Goal: Information Seeking & Learning: Learn about a topic

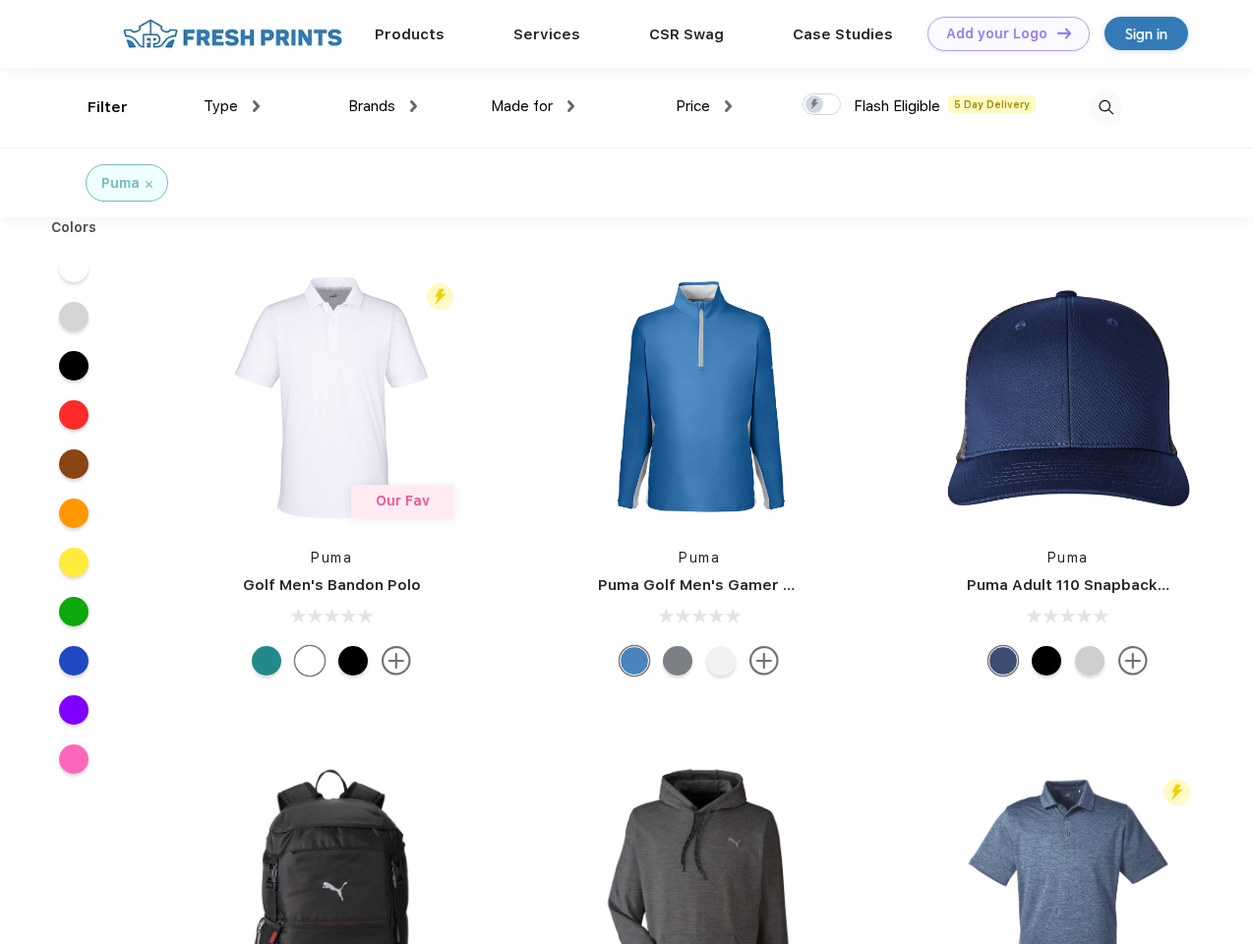
click at [1001, 33] on link "Add your Logo Design Tool" at bounding box center [1008, 34] width 162 height 34
click at [0, 0] on div "Design Tool" at bounding box center [0, 0] width 0 height 0
click at [1055, 32] on link "Add your Logo Design Tool" at bounding box center [1008, 34] width 162 height 34
click at [94, 107] on div "Filter" at bounding box center [108, 107] width 40 height 23
click at [232, 106] on span "Type" at bounding box center [221, 106] width 34 height 18
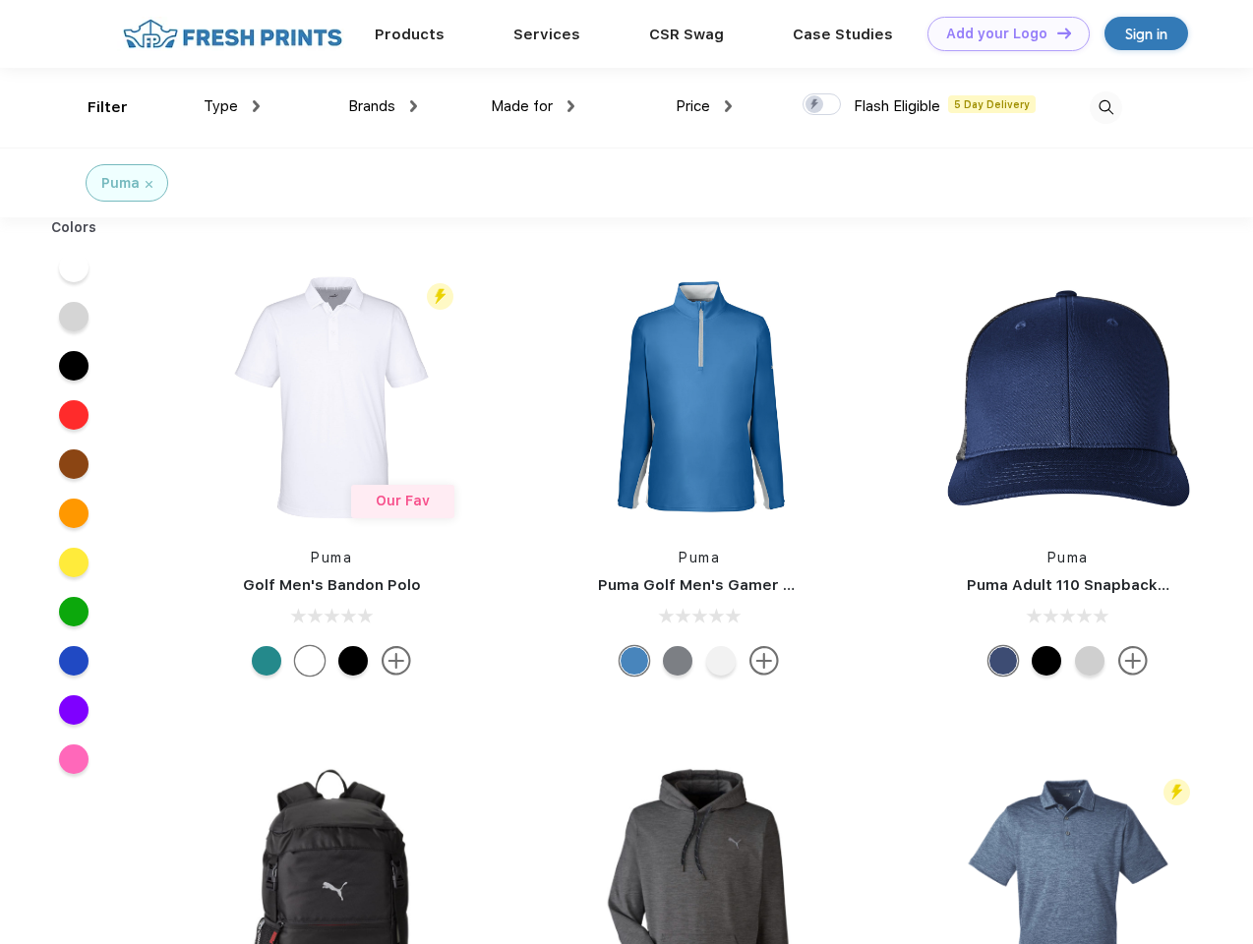
click at [382, 106] on span "Brands" at bounding box center [371, 106] width 47 height 18
click at [533, 106] on span "Made for" at bounding box center [522, 106] width 62 height 18
click at [704, 106] on span "Price" at bounding box center [693, 106] width 34 height 18
click at [822, 105] on div at bounding box center [821, 104] width 38 height 22
click at [815, 105] on input "checkbox" at bounding box center [808, 98] width 13 height 13
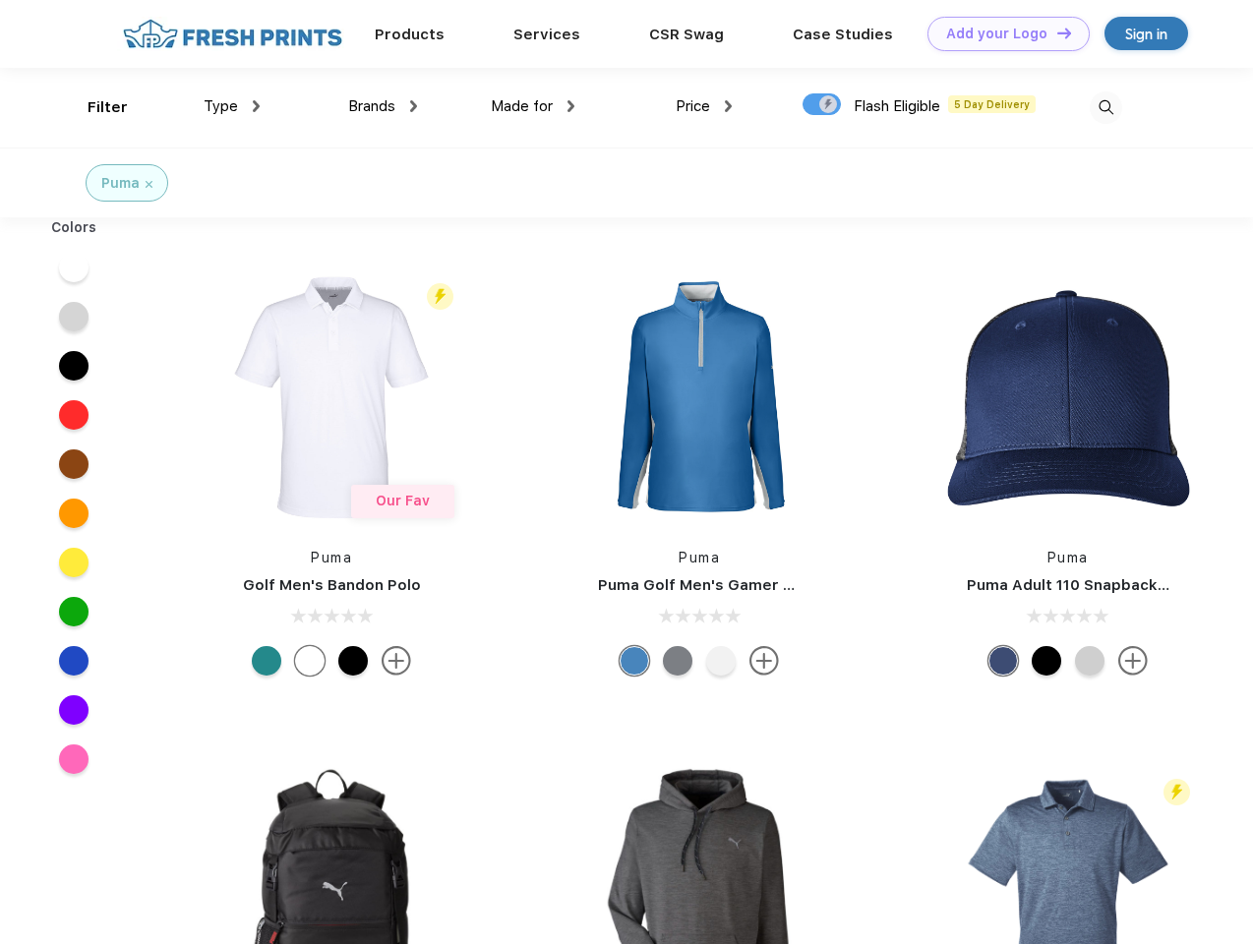
click at [1105, 107] on img at bounding box center [1105, 107] width 32 height 32
